Goal: Information Seeking & Learning: Learn about a topic

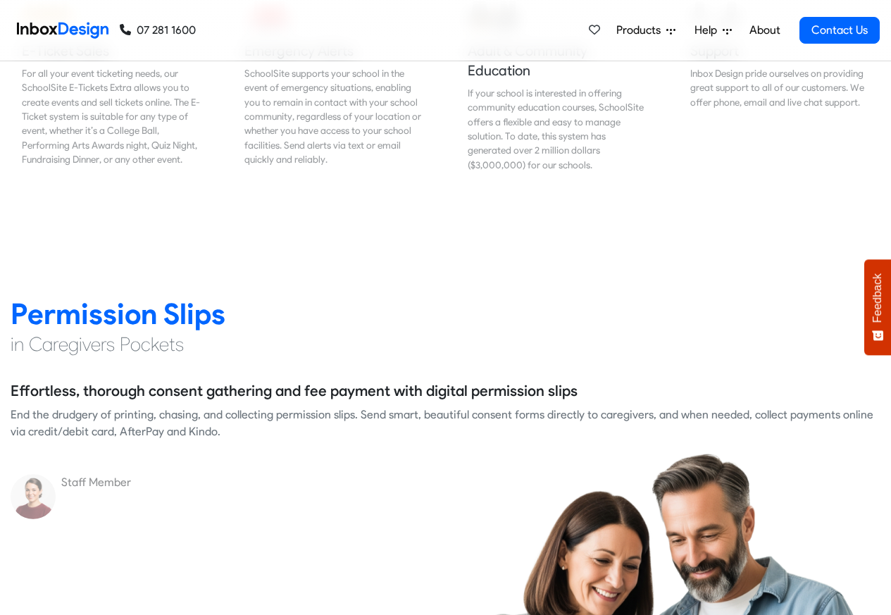
scroll to position [1774, 0]
